Goal: Navigation & Orientation: Find specific page/section

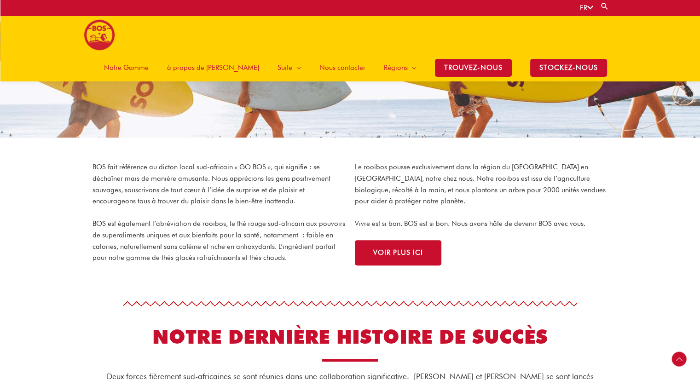
scroll to position [197, 0]
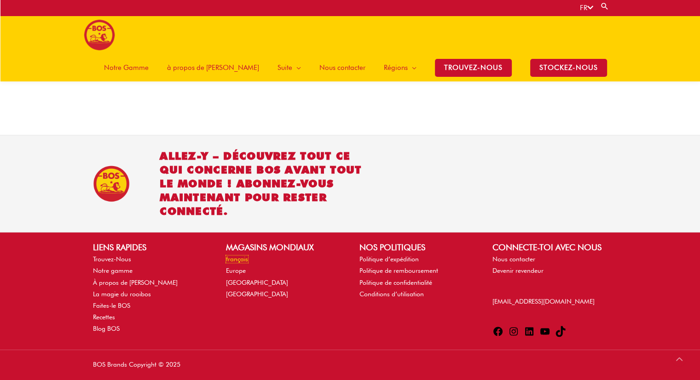
scroll to position [1153, 0]
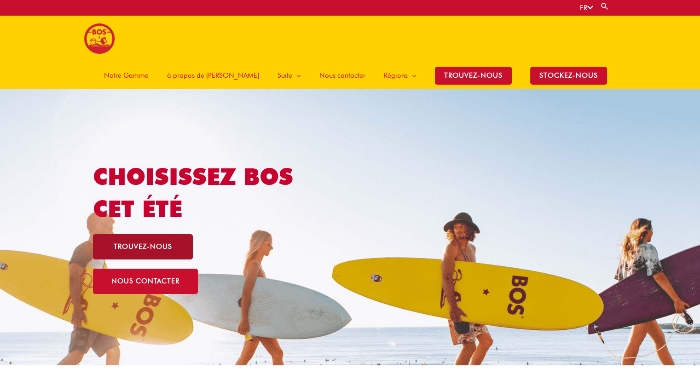
click at [127, 234] on link "trouvez-nous" at bounding box center [143, 246] width 100 height 25
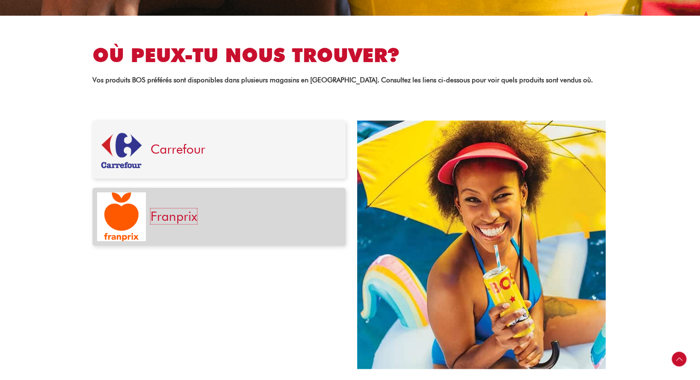
scroll to position [294, 0]
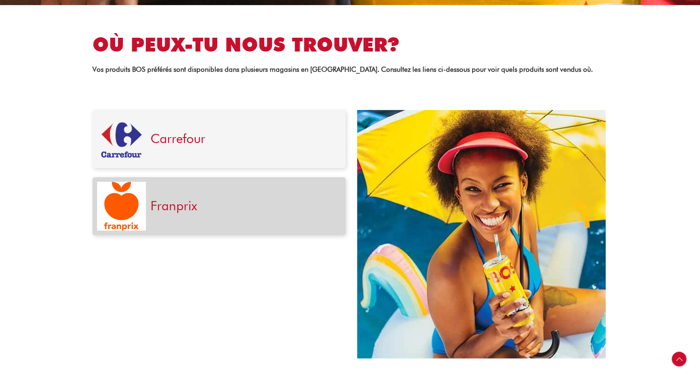
click at [179, 209] on link "Franprix" at bounding box center [173, 206] width 46 height 16
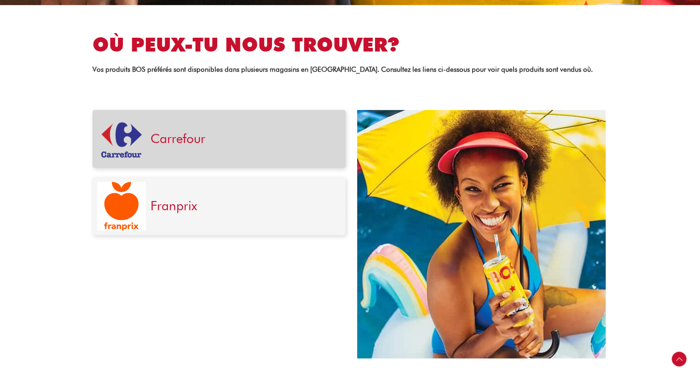
click at [172, 148] on div "Carrefour" at bounding box center [243, 139] width 195 height 49
click at [164, 138] on link "Carrefour" at bounding box center [177, 139] width 55 height 16
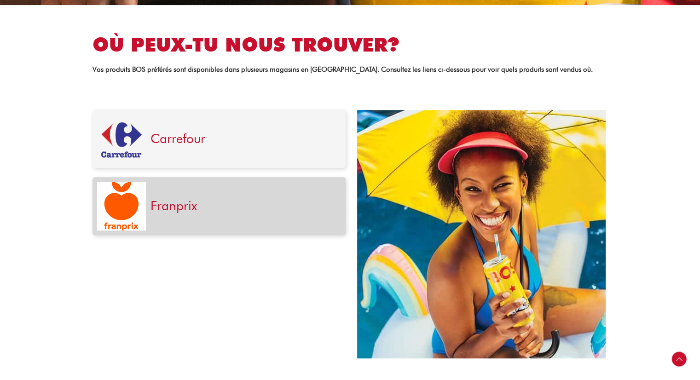
click at [189, 205] on link "Franprix" at bounding box center [173, 206] width 46 height 16
